Goal: Task Accomplishment & Management: Manage account settings

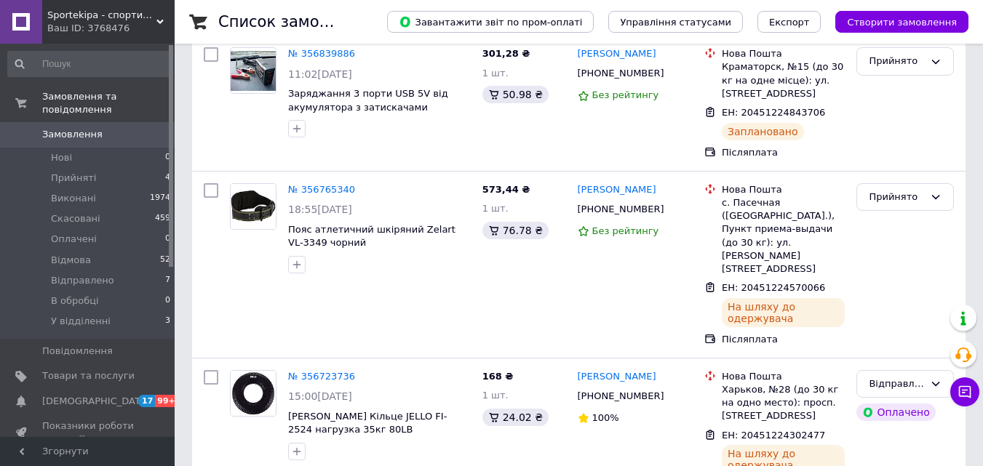
scroll to position [364, 0]
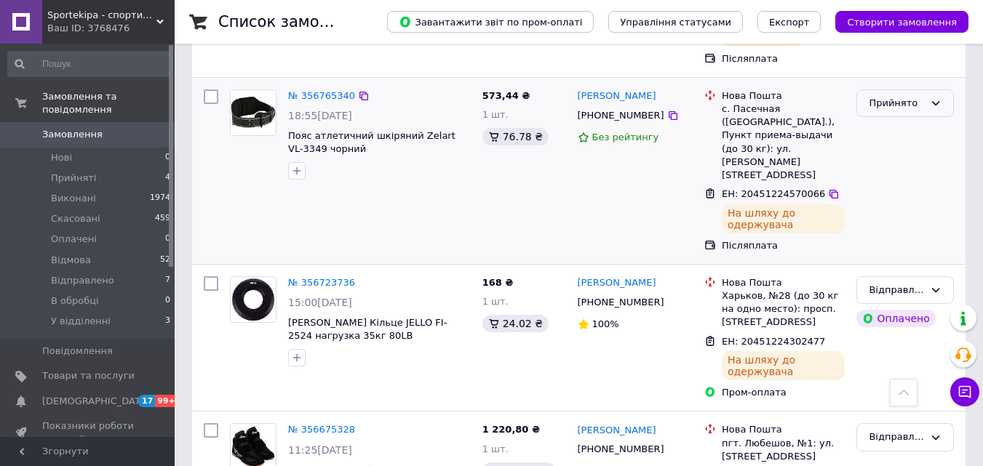
click at [924, 89] on div "Прийнято" at bounding box center [904, 103] width 97 height 28
click at [922, 161] on li "Відправлено" at bounding box center [905, 174] width 96 height 27
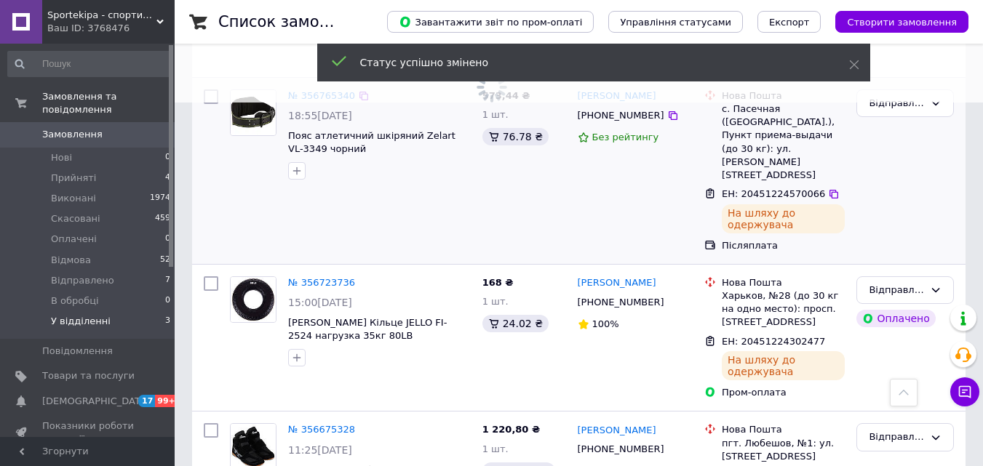
click at [78, 315] on span "У відділенні" at bounding box center [81, 321] width 60 height 13
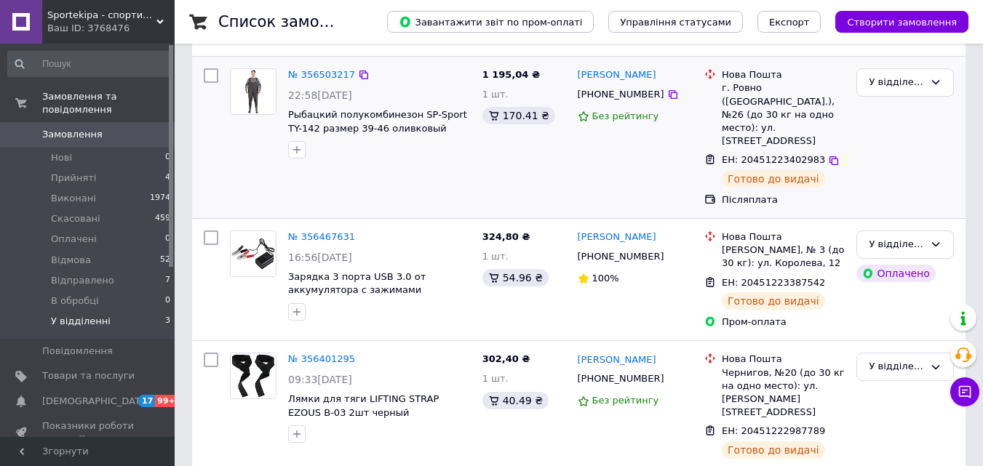
scroll to position [153, 0]
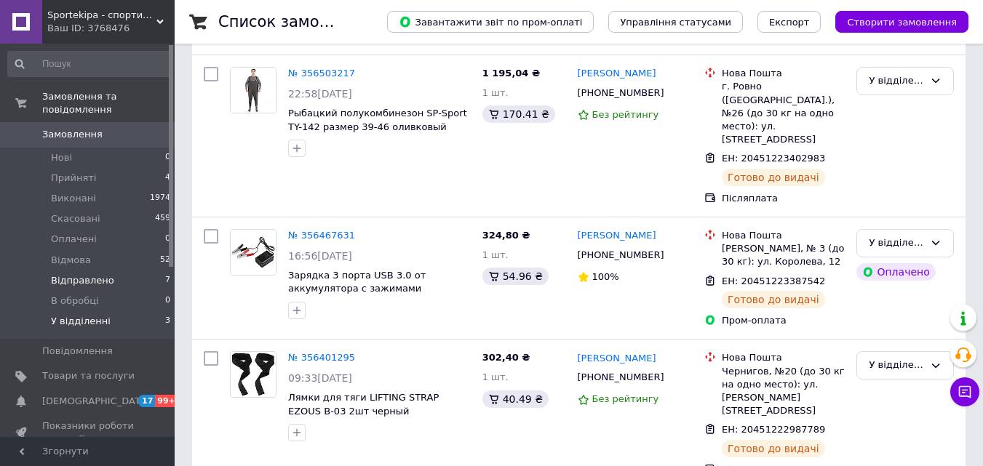
click at [84, 274] on span "Відправлено" at bounding box center [82, 280] width 63 height 13
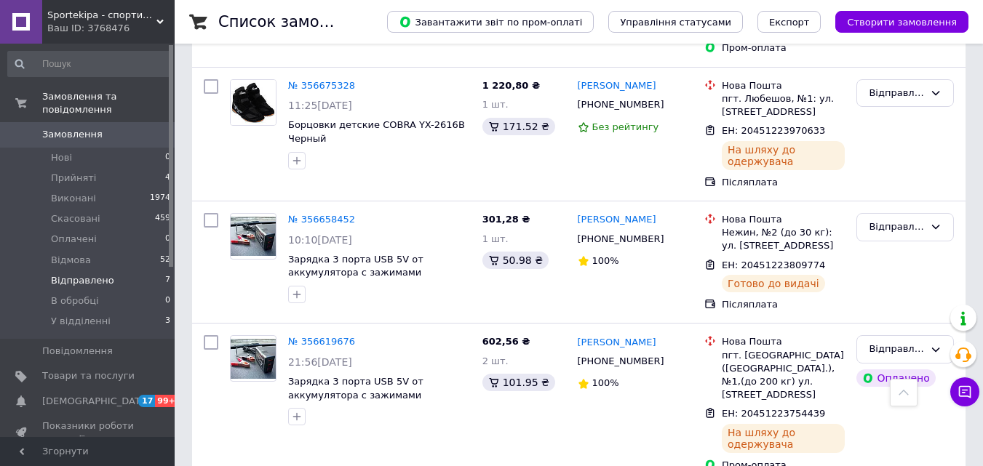
scroll to position [436, 0]
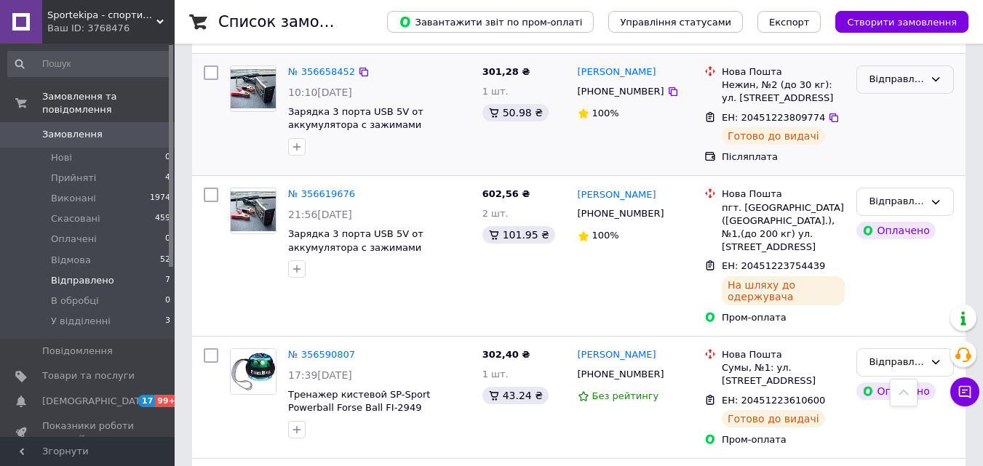
click at [930, 79] on icon at bounding box center [936, 79] width 12 height 12
click at [911, 202] on li "У відділенні" at bounding box center [905, 204] width 96 height 27
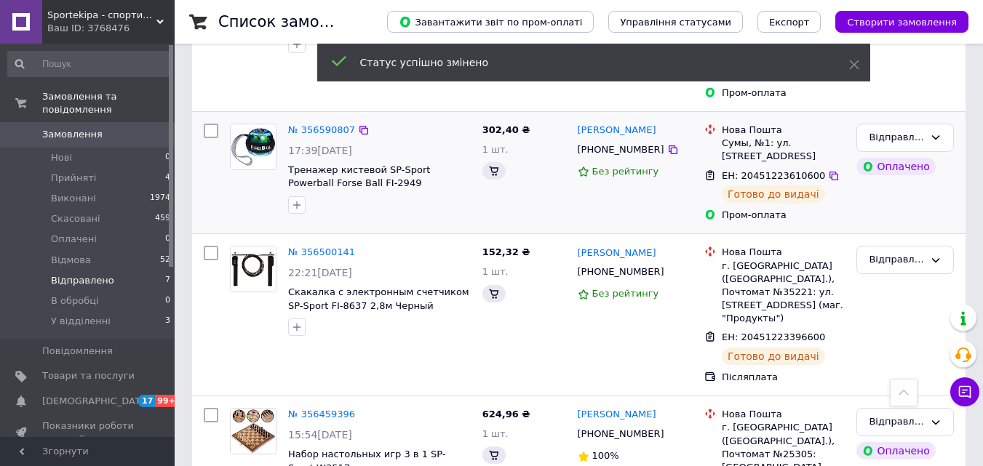
scroll to position [655, 0]
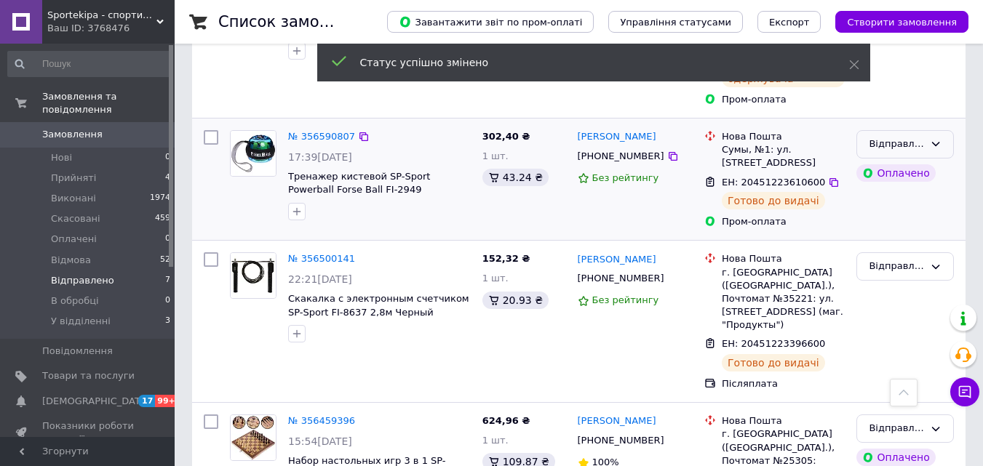
click at [932, 138] on icon at bounding box center [936, 144] width 12 height 12
click at [912, 255] on li "У відділенні" at bounding box center [905, 268] width 96 height 27
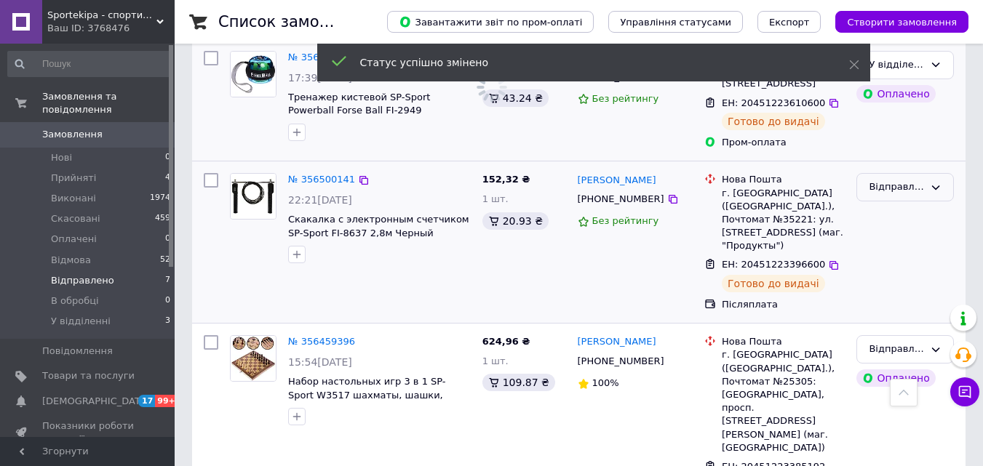
click at [933, 182] on icon at bounding box center [936, 188] width 12 height 12
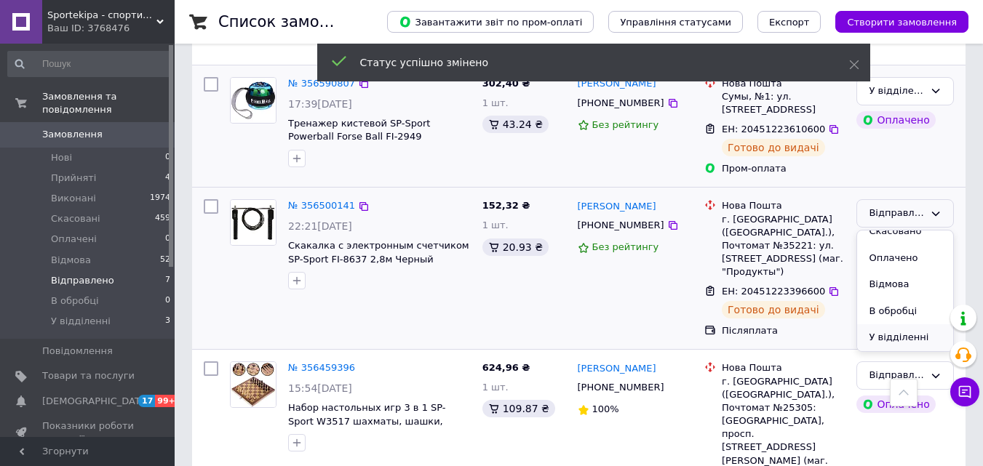
click at [920, 324] on li "У відділенні" at bounding box center [905, 337] width 96 height 27
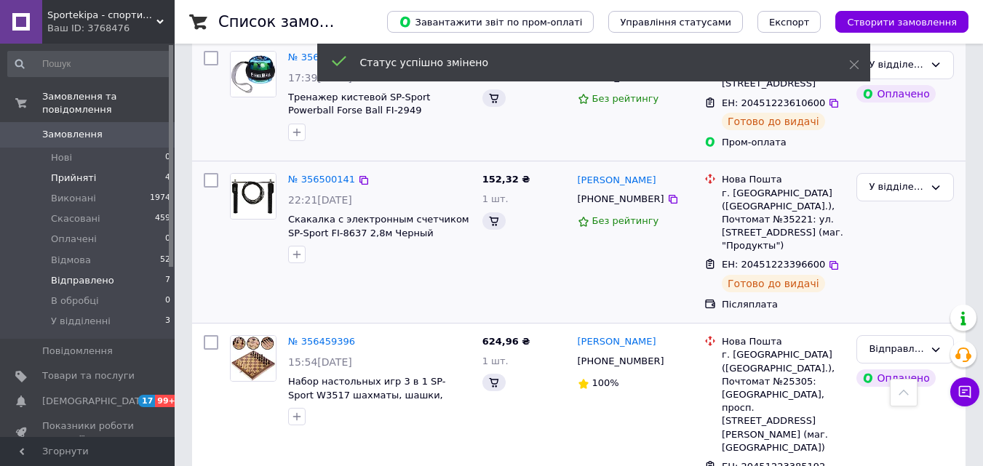
click at [82, 172] on span "Прийняті" at bounding box center [73, 178] width 45 height 13
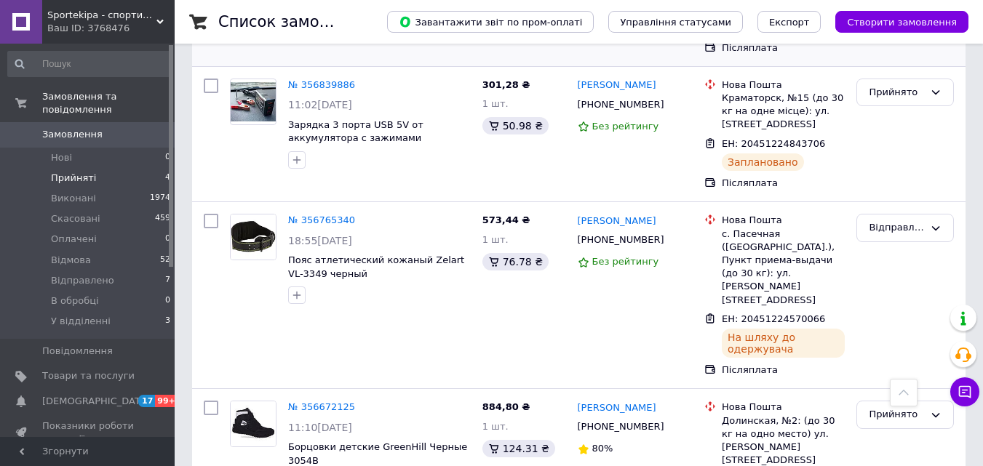
scroll to position [293, 0]
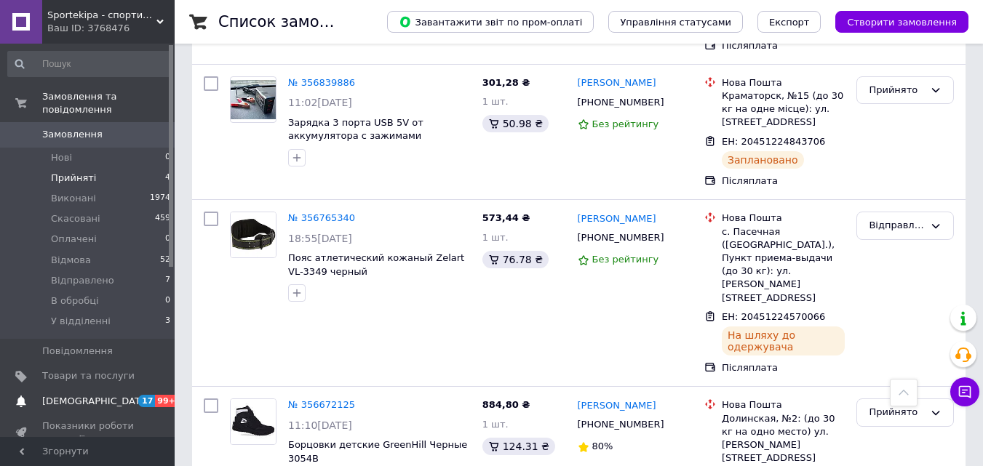
click at [79, 395] on span "[DEMOGRAPHIC_DATA]" at bounding box center [96, 401] width 108 height 13
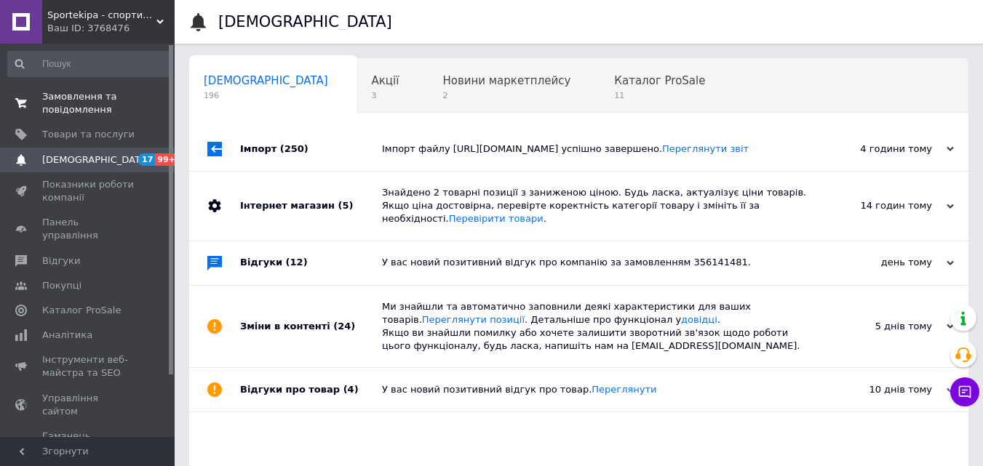
click at [76, 85] on link "Замовлення та повідомлення 0 0" at bounding box center [89, 103] width 179 height 38
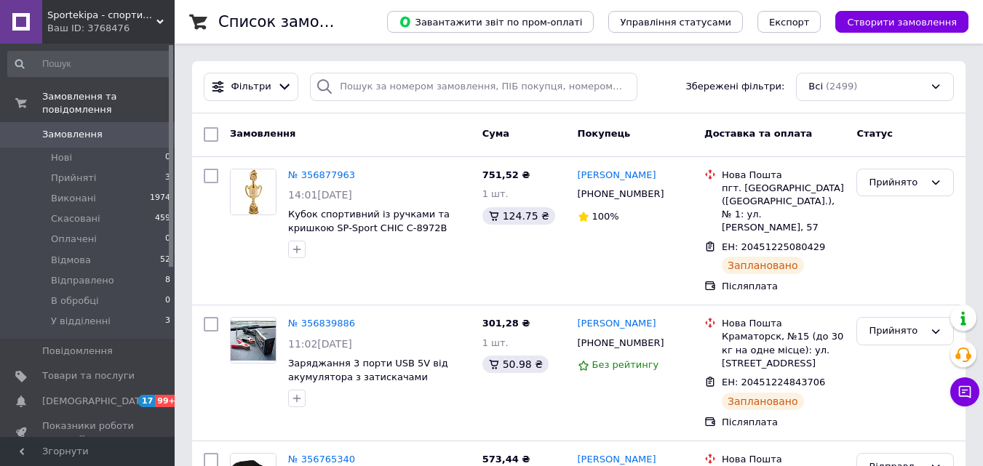
click at [95, 23] on div "Ваш ID: 3768476" at bounding box center [110, 28] width 127 height 13
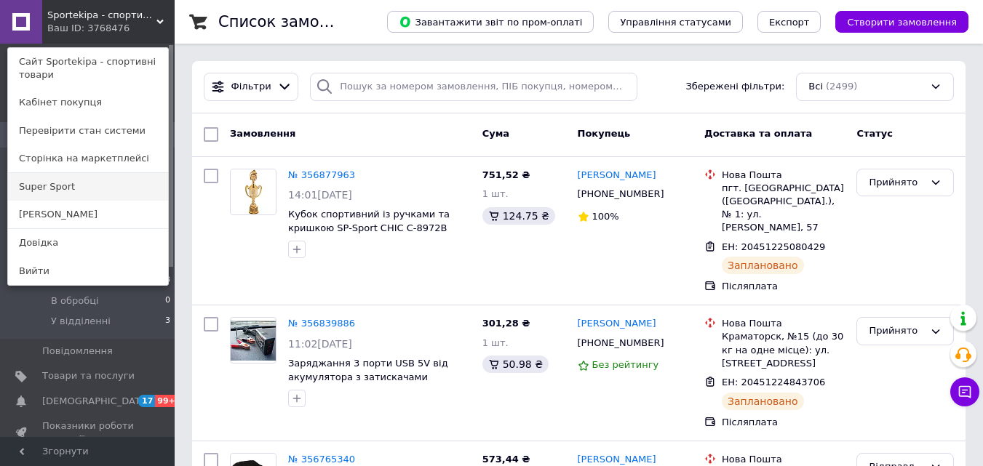
click at [90, 180] on link "Super Sport" at bounding box center [88, 187] width 160 height 28
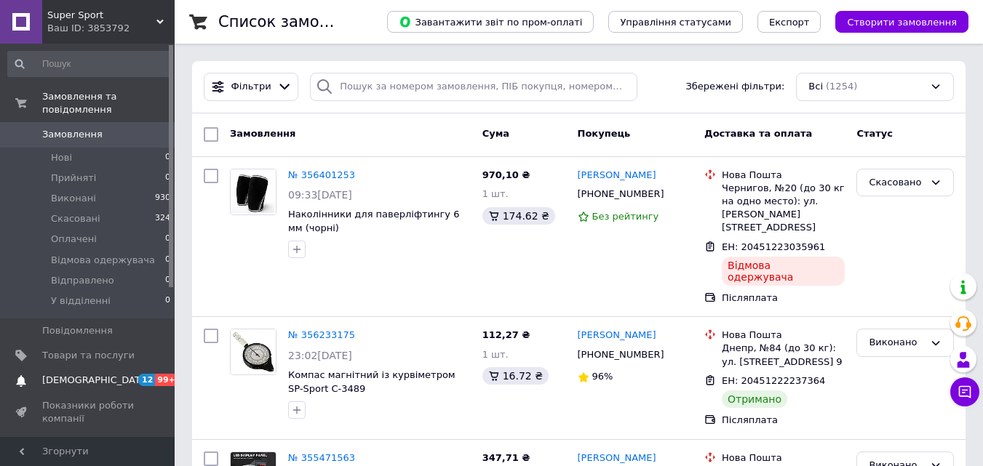
click at [66, 374] on span "[DEMOGRAPHIC_DATA]" at bounding box center [96, 380] width 108 height 13
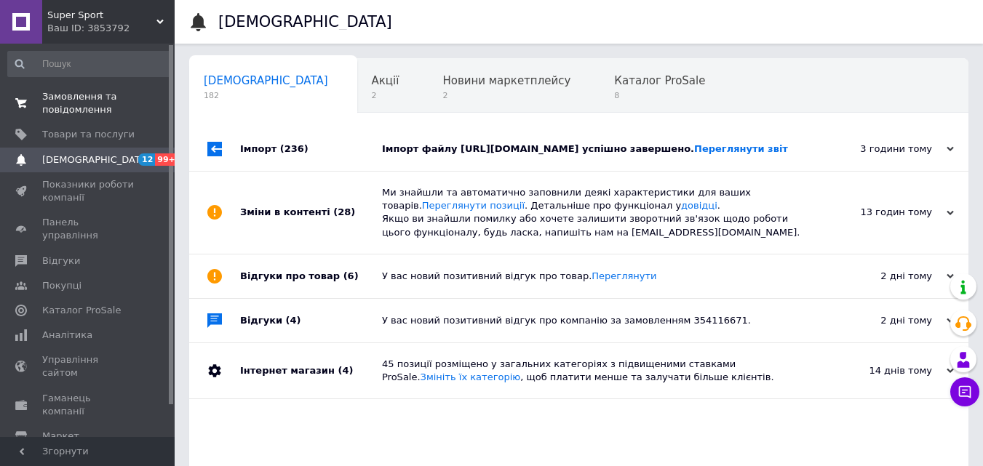
click at [85, 116] on span "Замовлення та повідомлення" at bounding box center [88, 103] width 92 height 26
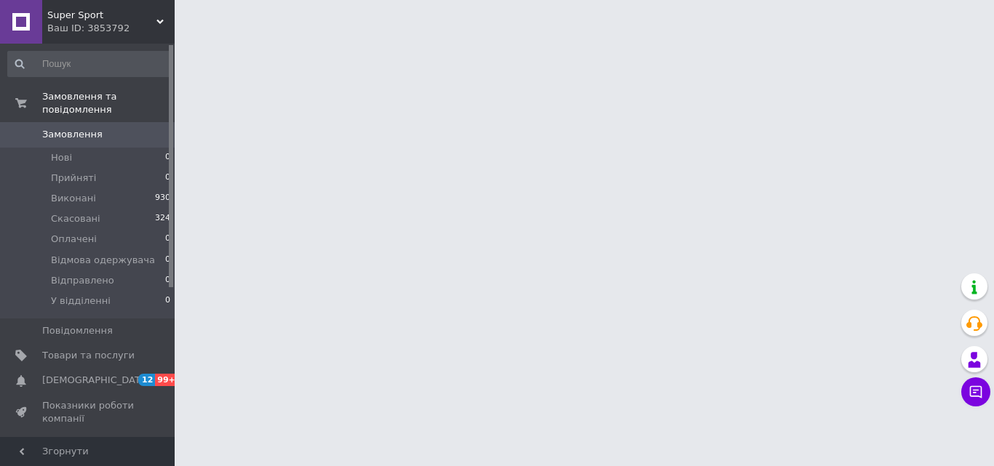
click at [101, 28] on div "Ваш ID: 3853792" at bounding box center [110, 28] width 127 height 13
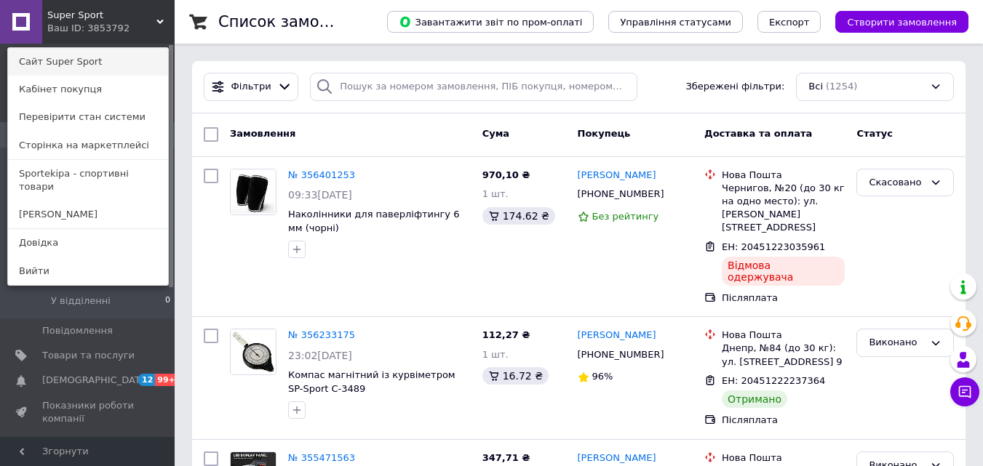
click at [89, 60] on link "Сайт Super Sport" at bounding box center [88, 62] width 160 height 28
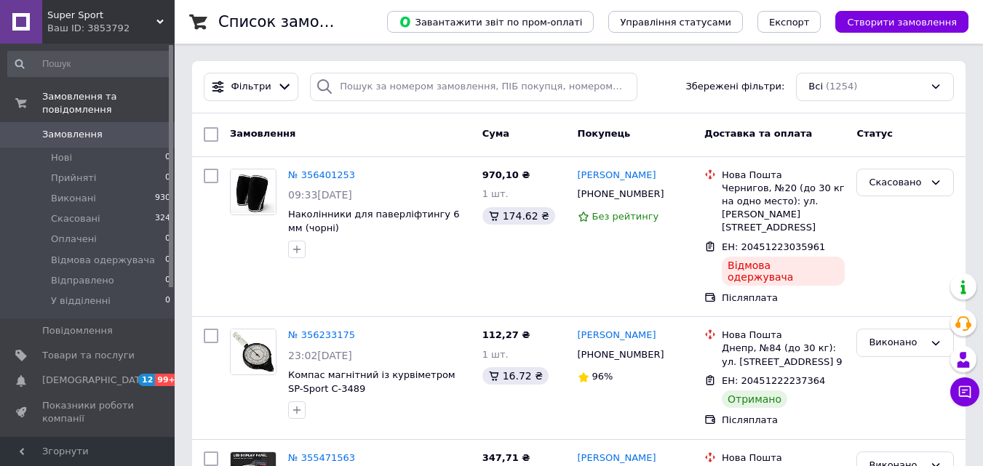
click at [100, 32] on div "Ваш ID: 3853792" at bounding box center [110, 28] width 127 height 13
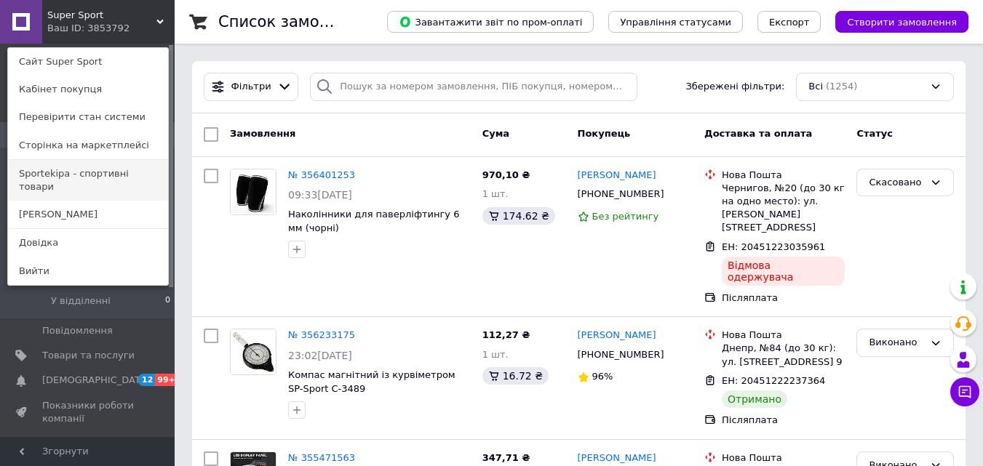
click at [93, 172] on link "Sportekipa - спортивні товари" at bounding box center [88, 180] width 160 height 41
